Goal: Task Accomplishment & Management: Manage account settings

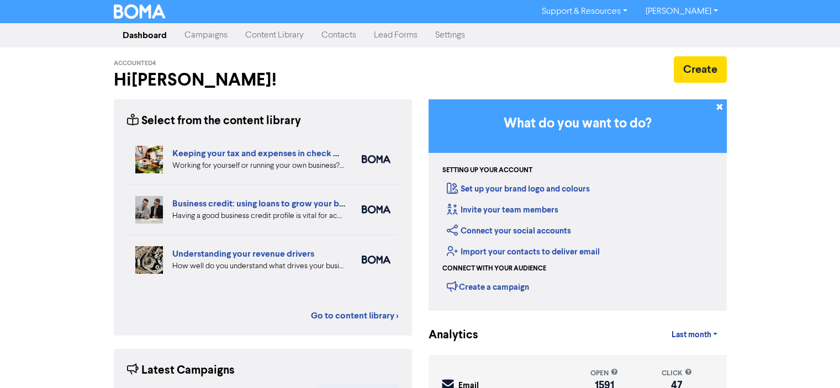
click at [210, 36] on link "Campaigns" at bounding box center [206, 35] width 61 height 22
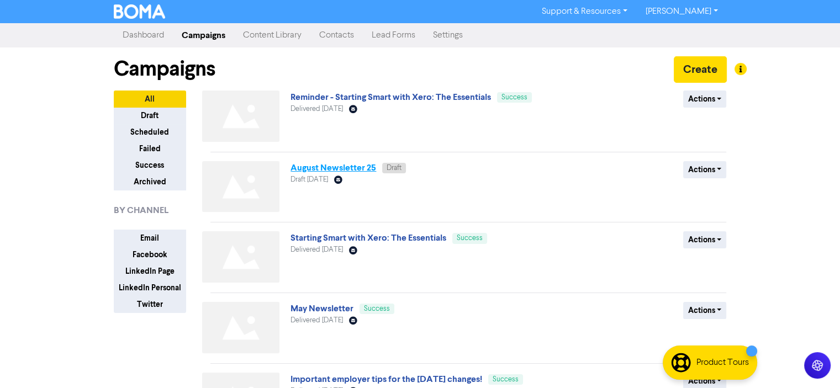
click at [337, 169] on link "August Newsletter 25" at bounding box center [333, 167] width 86 height 11
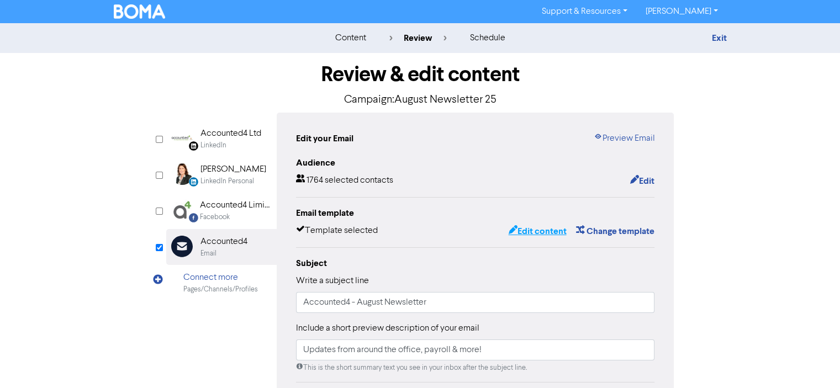
click at [533, 231] on button "Edit content" at bounding box center [536, 231] width 59 height 14
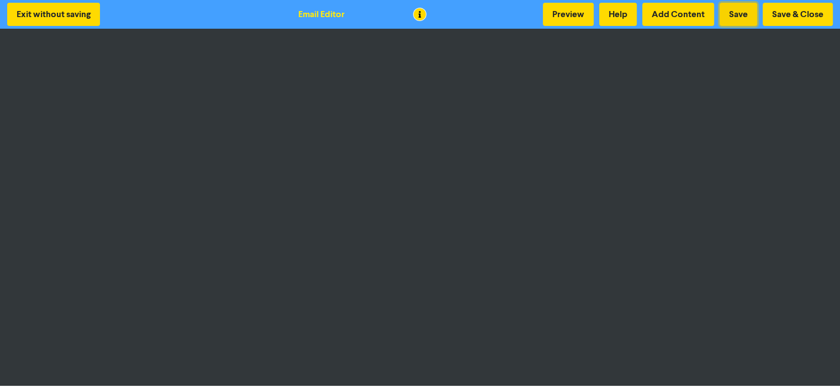
click at [736, 13] on button "Save" at bounding box center [739, 14] width 38 height 23
click at [738, 15] on button "Save" at bounding box center [739, 14] width 38 height 23
click at [790, 14] on button "Save & Close" at bounding box center [798, 14] width 70 height 23
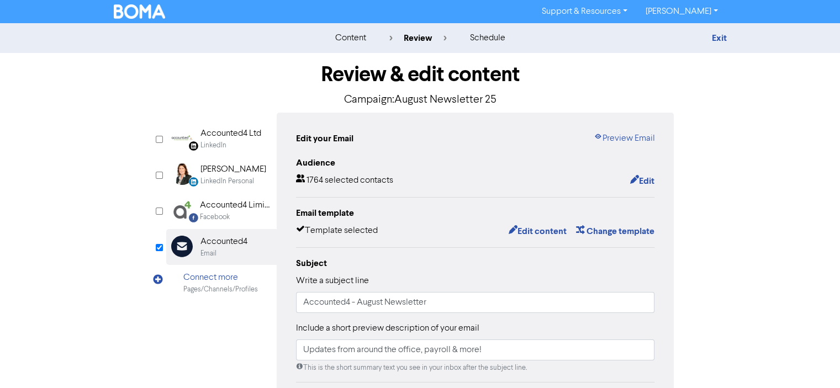
scroll to position [166, 0]
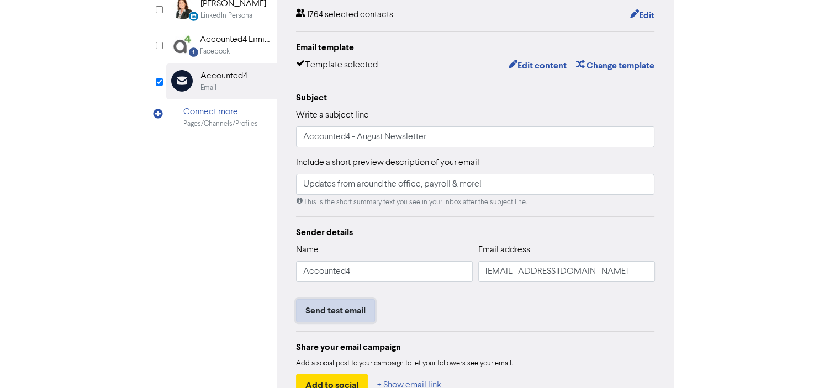
click at [324, 313] on button "Send test email" at bounding box center [335, 310] width 79 height 23
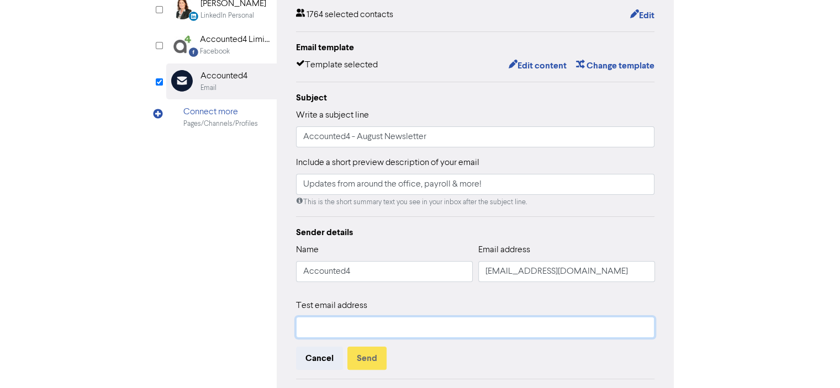
click at [314, 329] on input "text" at bounding box center [475, 327] width 359 height 21
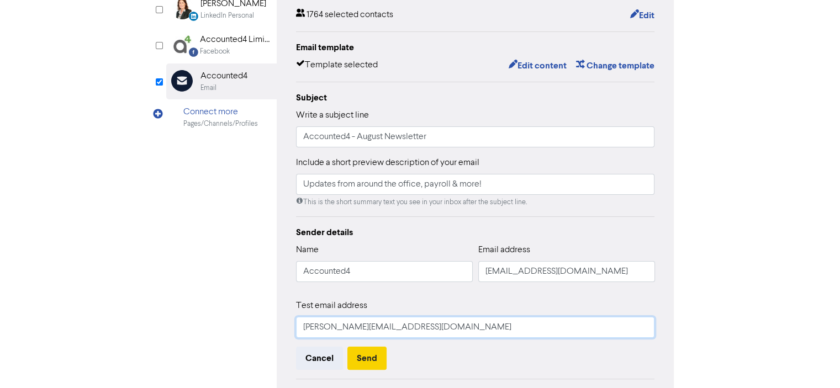
type input "[PERSON_NAME][EMAIL_ADDRESS][DOMAIN_NAME]"
click at [363, 360] on button "Send" at bounding box center [366, 358] width 39 height 23
